Goal: Information Seeking & Learning: Learn about a topic

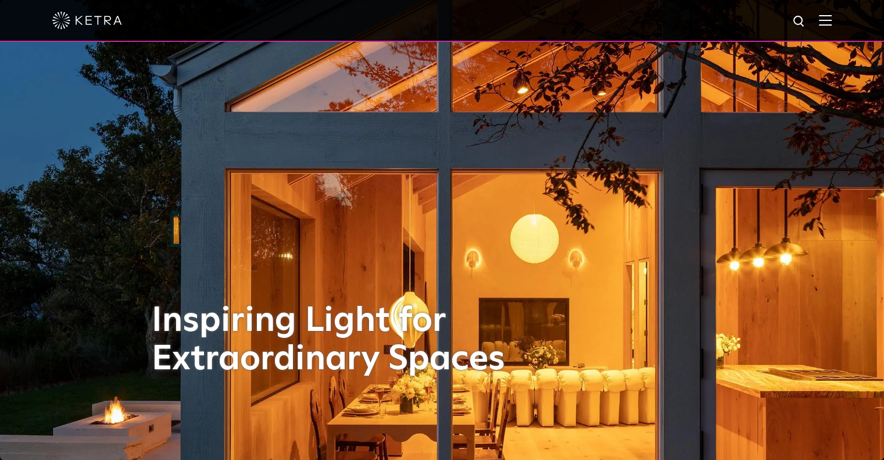
click at [545, 22] on div at bounding box center [441, 20] width 779 height 41
click at [545, 18] on img at bounding box center [825, 20] width 13 height 11
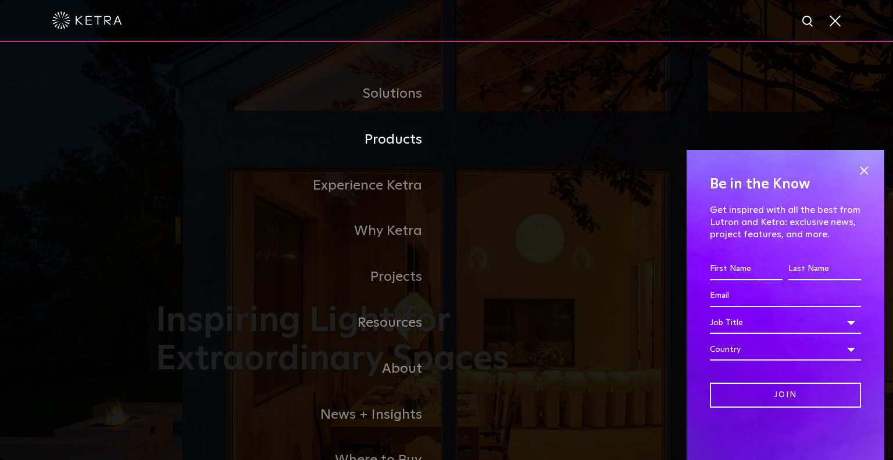
click at [411, 139] on link "Products" at bounding box center [301, 140] width 291 height 46
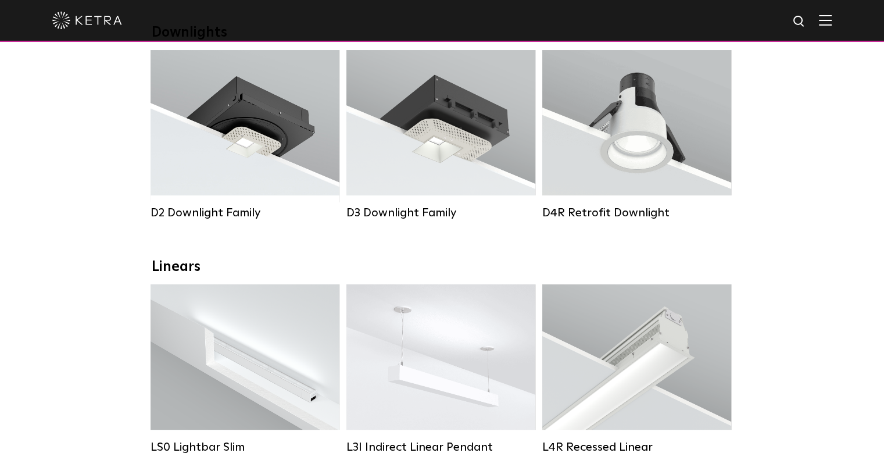
scroll to position [116, 0]
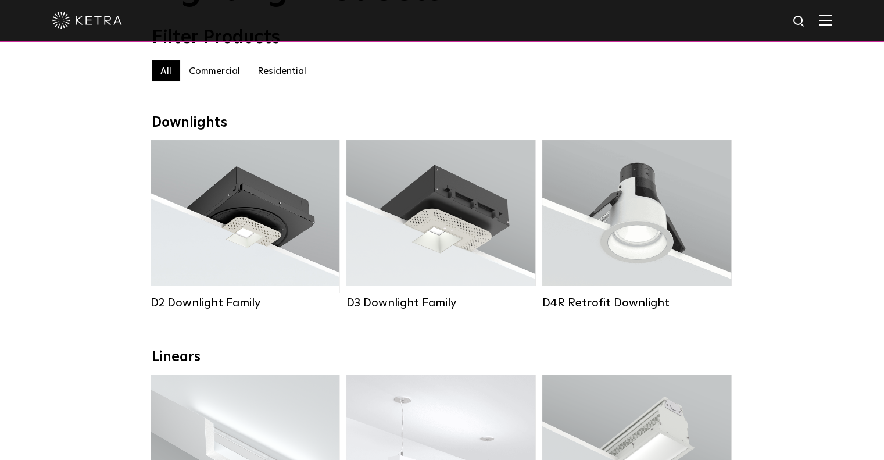
click at [260, 252] on div "Lumen Output: 1200 Colors: White / Black / Gloss Black / Silver / Bronze / Silv…" at bounding box center [245, 215] width 154 height 117
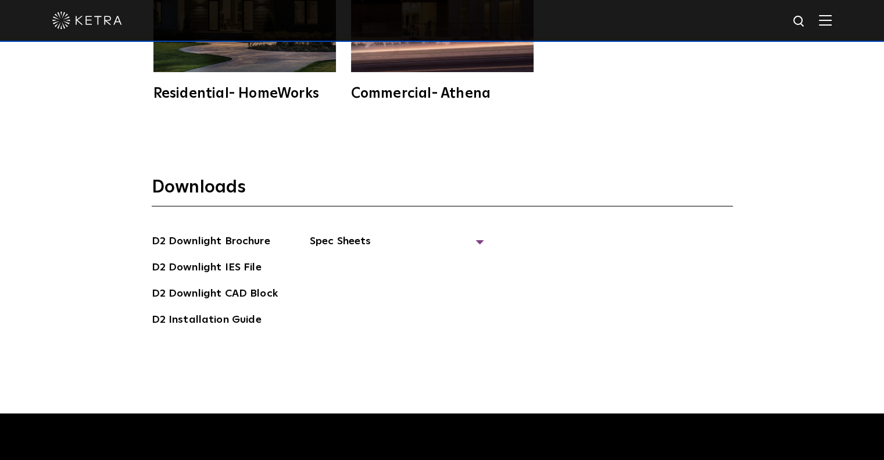
scroll to position [3138, 0]
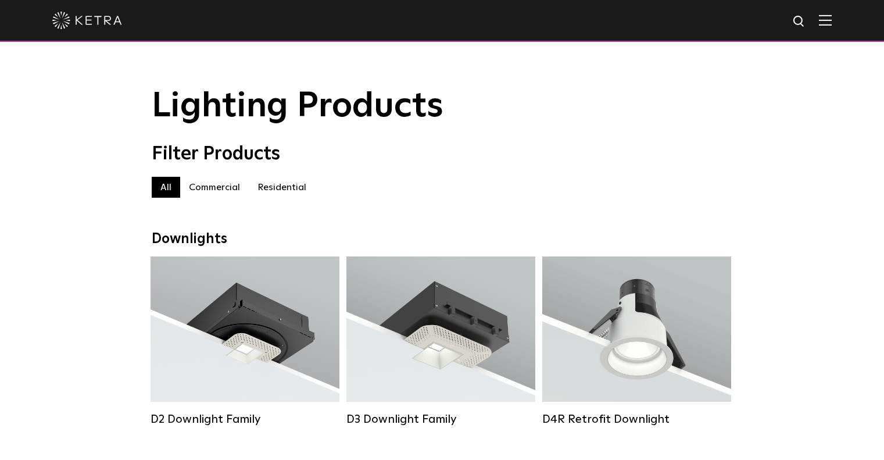
scroll to position [116, 0]
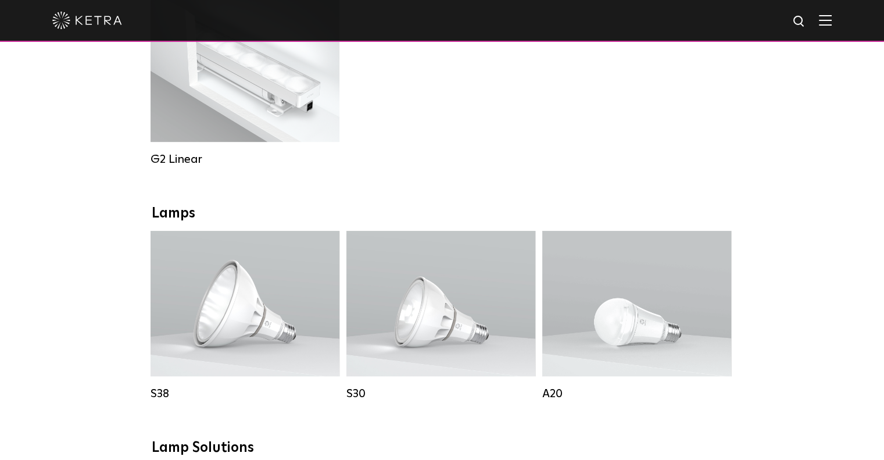
scroll to position [523, 0]
